Goal: Transaction & Acquisition: Obtain resource

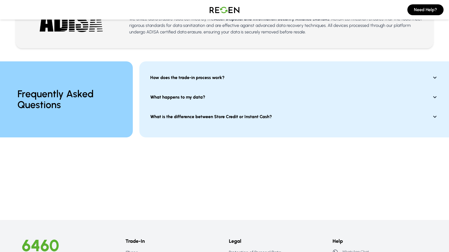
scroll to position [393, 0]
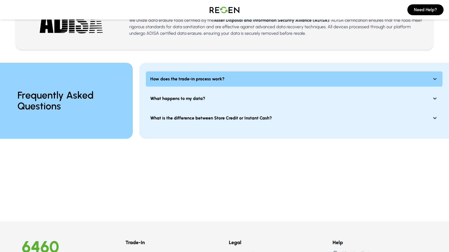
click at [432, 77] on icon at bounding box center [434, 79] width 7 height 7
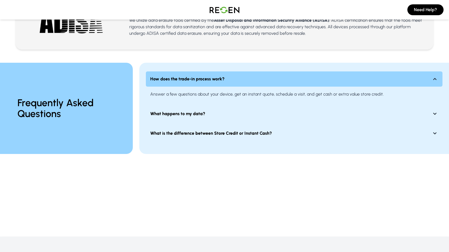
click at [432, 77] on icon at bounding box center [434, 79] width 7 height 7
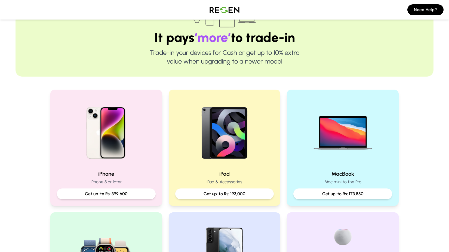
scroll to position [0, 0]
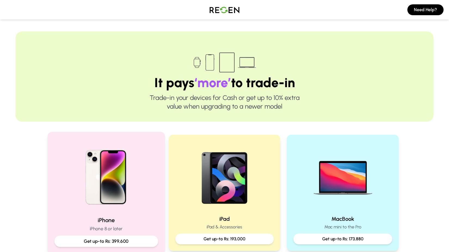
click at [132, 223] on h2 "iPhone" at bounding box center [106, 220] width 104 height 8
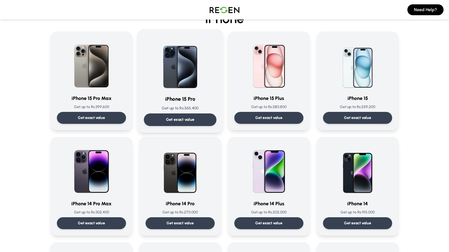
scroll to position [35, 0]
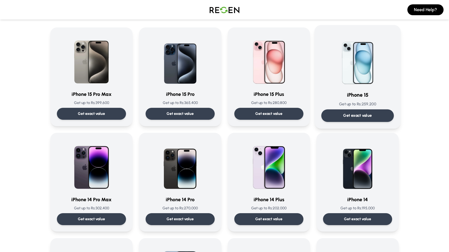
click at [341, 111] on div "Get exact value" at bounding box center [357, 116] width 73 height 13
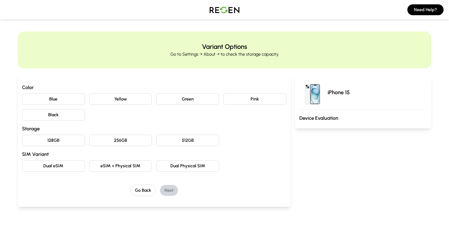
click at [64, 115] on button "Black" at bounding box center [53, 114] width 63 height 11
click at [65, 142] on button "128GB" at bounding box center [53, 140] width 63 height 11
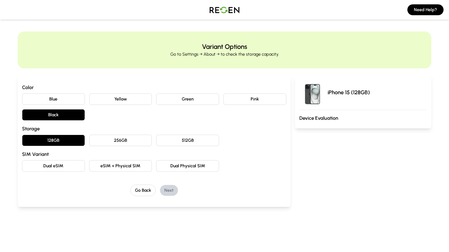
click at [70, 165] on button "Dual eSIM" at bounding box center [53, 165] width 63 height 11
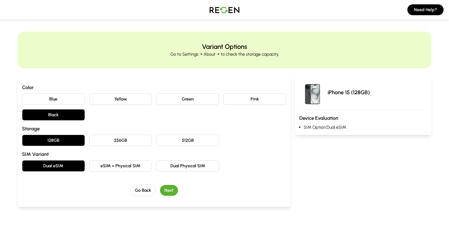
click at [172, 190] on button "Next" at bounding box center [169, 190] width 18 height 11
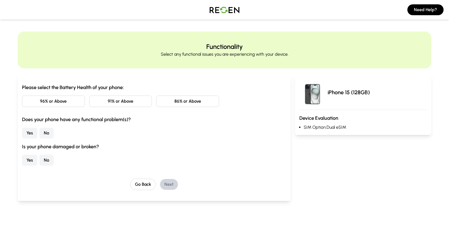
click at [171, 102] on button "86% or Above" at bounding box center [187, 101] width 63 height 11
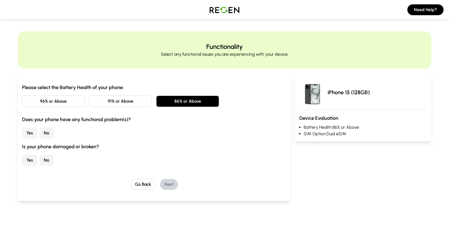
click at [31, 135] on button "Yes" at bounding box center [29, 133] width 15 height 11
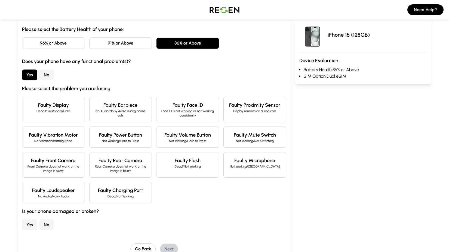
scroll to position [59, 0]
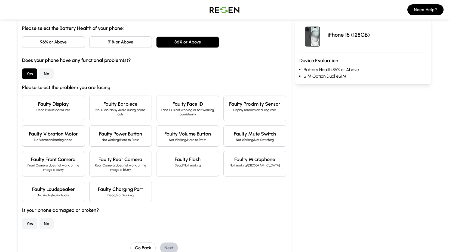
click at [45, 77] on button "No" at bounding box center [46, 74] width 14 height 11
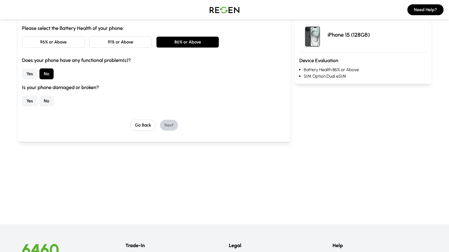
click at [31, 98] on button "Yes" at bounding box center [29, 101] width 15 height 11
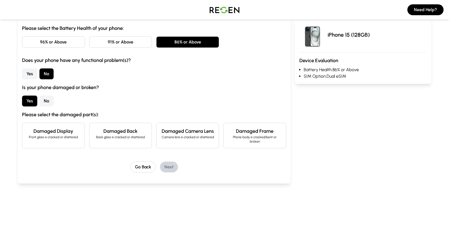
click at [31, 98] on button "Yes" at bounding box center [29, 101] width 15 height 11
click at [44, 103] on button "No" at bounding box center [46, 101] width 14 height 11
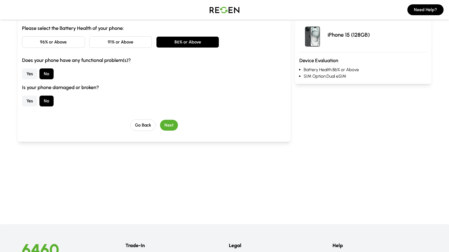
click at [166, 124] on button "Next" at bounding box center [169, 125] width 18 height 11
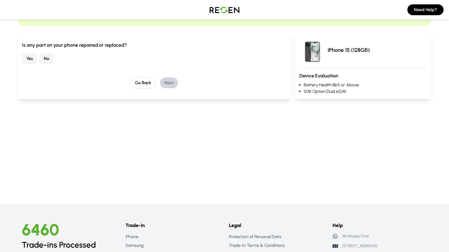
scroll to position [41, 0]
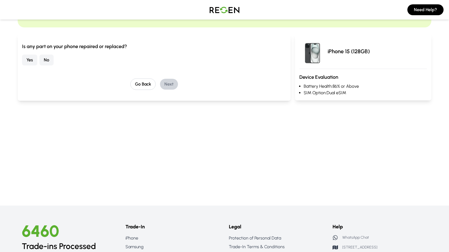
click at [26, 62] on button "Yes" at bounding box center [29, 60] width 15 height 11
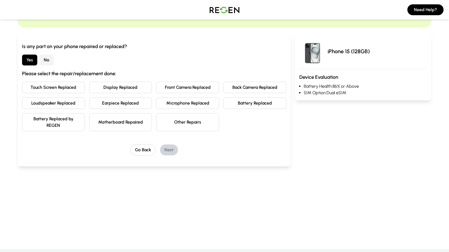
click at [245, 108] on button "Battery Replaced" at bounding box center [254, 103] width 63 height 11
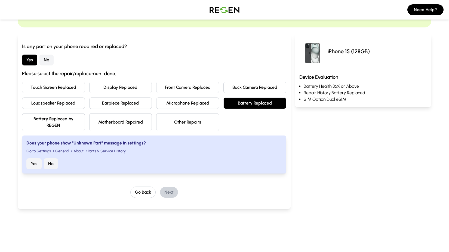
click at [50, 168] on button "No" at bounding box center [51, 163] width 14 height 11
click at [169, 192] on button "Next" at bounding box center [169, 192] width 18 height 11
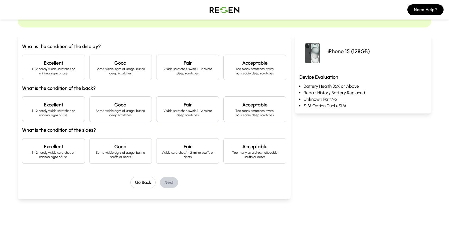
click at [52, 74] on p "1 - 2 hardly visible scratches or minimal signs of use" at bounding box center [54, 71] width 54 height 9
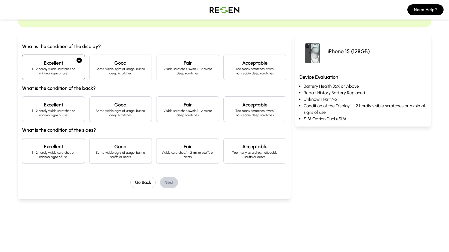
click at [60, 107] on h4 "Excellent" at bounding box center [54, 105] width 54 height 8
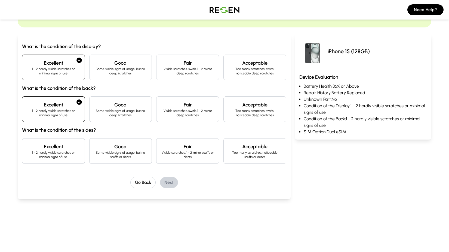
click at [57, 147] on h4 "Excellent" at bounding box center [54, 147] width 54 height 8
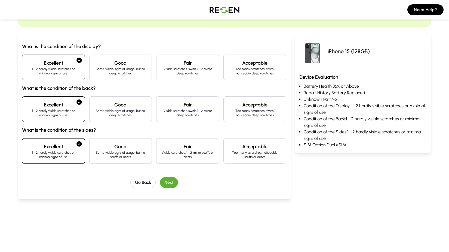
click at [166, 183] on button "Next" at bounding box center [169, 182] width 18 height 11
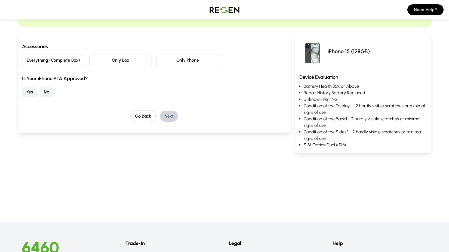
click at [169, 63] on button "Only Phone" at bounding box center [187, 60] width 63 height 11
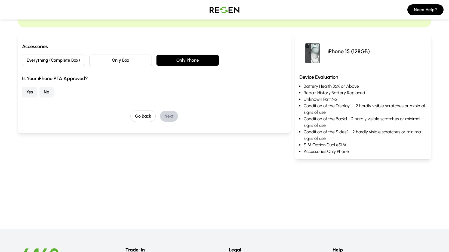
click at [52, 92] on button "No" at bounding box center [46, 92] width 14 height 11
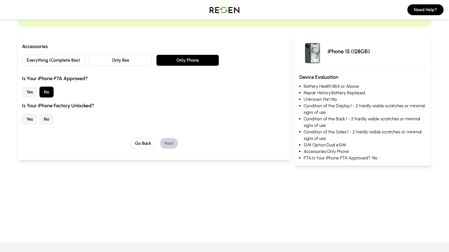
click at [43, 120] on button "No" at bounding box center [46, 119] width 14 height 11
click at [172, 144] on button "Next" at bounding box center [169, 143] width 18 height 11
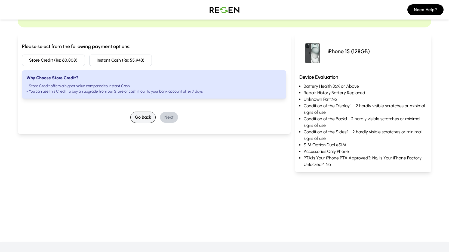
click at [136, 117] on button "Go Back" at bounding box center [142, 117] width 25 height 11
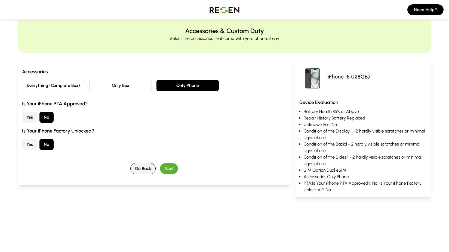
scroll to position [0, 0]
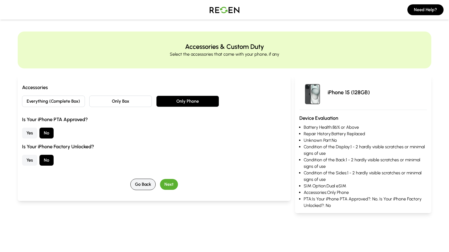
click at [139, 183] on button "Go Back" at bounding box center [142, 184] width 25 height 11
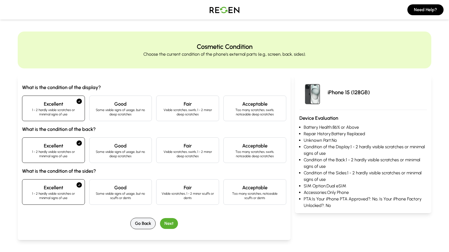
click at [140, 222] on button "Go Back" at bounding box center [142, 223] width 25 height 11
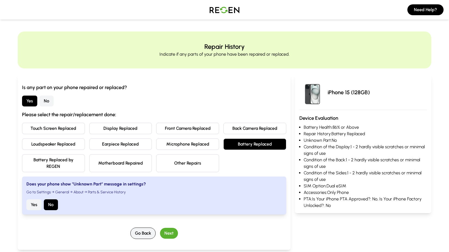
click at [143, 233] on button "Go Back" at bounding box center [142, 233] width 25 height 11
